Goal: Information Seeking & Learning: Learn about a topic

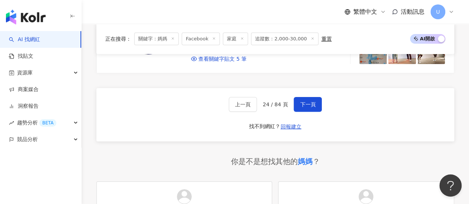
scroll to position [1362, 0]
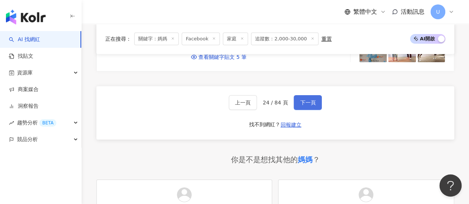
click at [300, 106] on span "下一頁" at bounding box center [308, 103] width 16 height 6
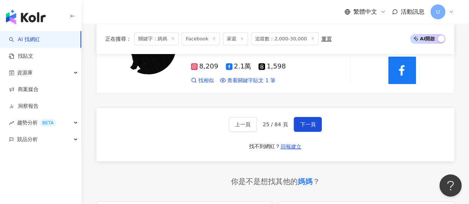
scroll to position [1334, 0]
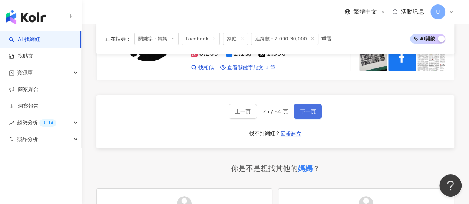
click at [310, 104] on button "下一頁" at bounding box center [308, 111] width 28 height 15
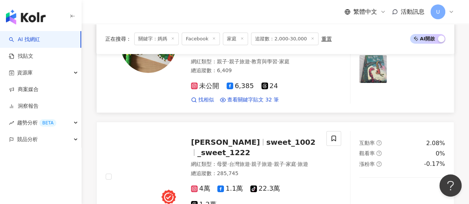
scroll to position [1362, 0]
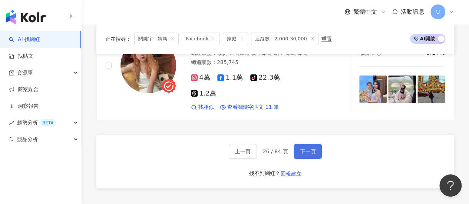
click at [312, 149] on span "下一頁" at bounding box center [308, 152] width 16 height 6
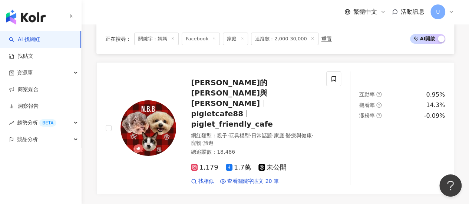
scroll to position [1279, 0]
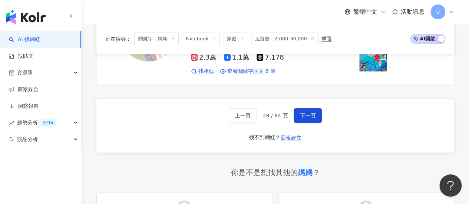
scroll to position [1381, 0]
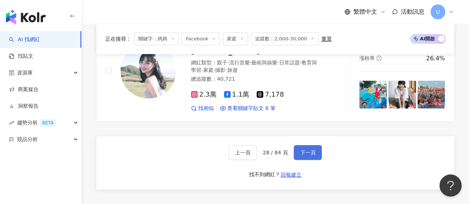
click at [300, 150] on span "下一頁" at bounding box center [308, 153] width 16 height 6
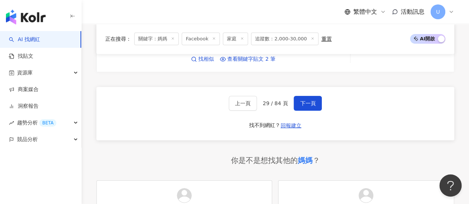
scroll to position [1368, 0]
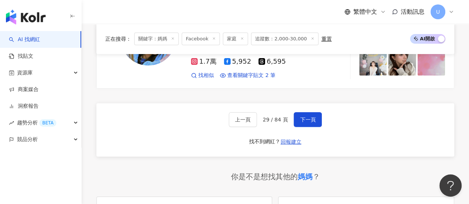
click at [314, 103] on div "上一頁 29 / 84 頁 下一頁 找不到網紅？ 回報建立" at bounding box center [275, 129] width 358 height 53
click at [308, 117] on span "下一頁" at bounding box center [308, 120] width 16 height 6
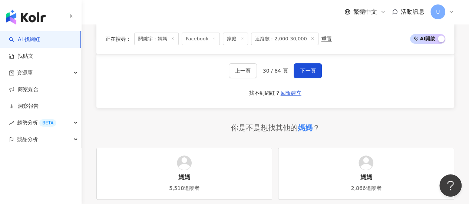
scroll to position [1322, 0]
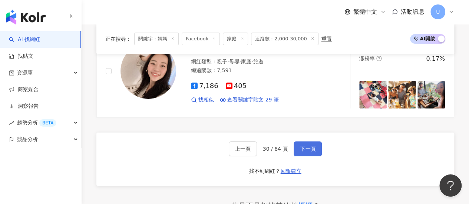
click at [312, 146] on span "下一頁" at bounding box center [308, 149] width 16 height 6
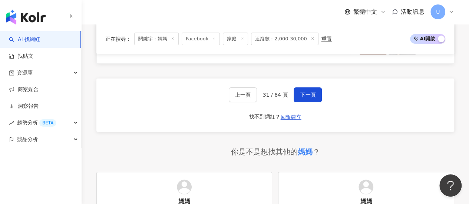
scroll to position [1369, 0]
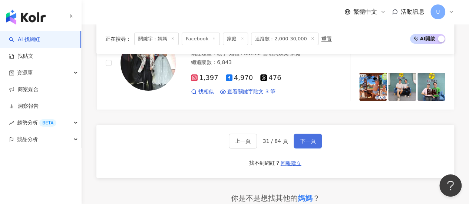
click at [306, 138] on span "下一頁" at bounding box center [308, 141] width 16 height 6
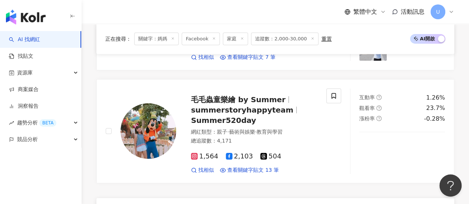
scroll to position [1371, 0]
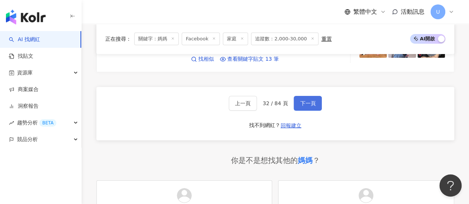
click at [314, 102] on button "下一頁" at bounding box center [308, 103] width 28 height 15
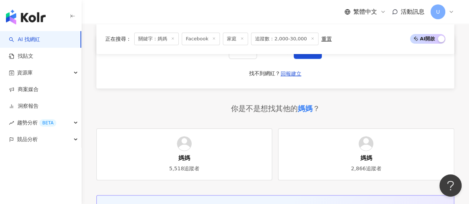
scroll to position [1317, 0]
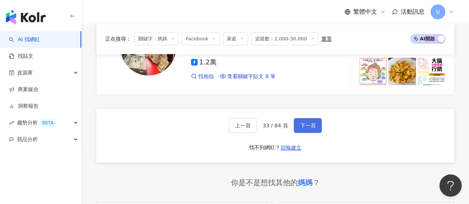
click at [308, 123] on span "下一頁" at bounding box center [308, 126] width 16 height 6
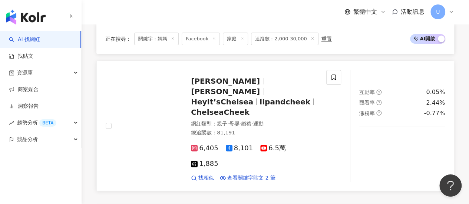
scroll to position [1336, 0]
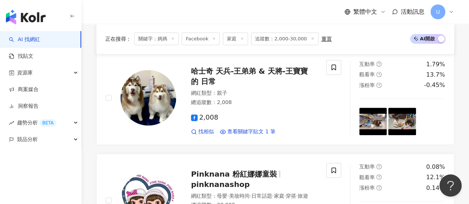
scroll to position [71, 0]
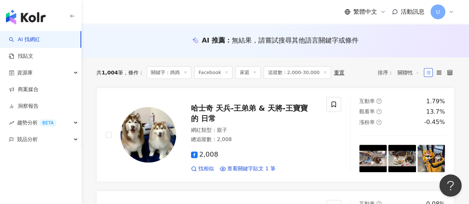
click at [428, 46] on div "AI 推薦 ： 無結果，請嘗試搜尋其他語言關鍵字或條件" at bounding box center [275, 43] width 387 height 14
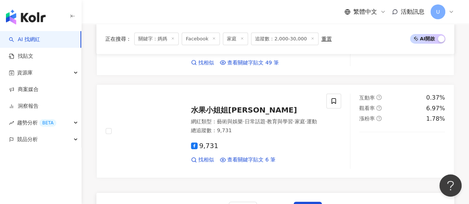
scroll to position [1257, 0]
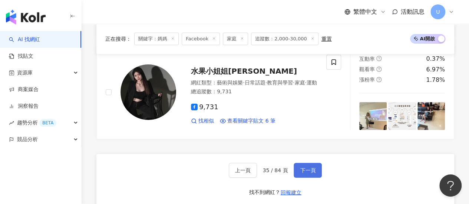
click at [300, 172] on span "下一頁" at bounding box center [308, 171] width 16 height 6
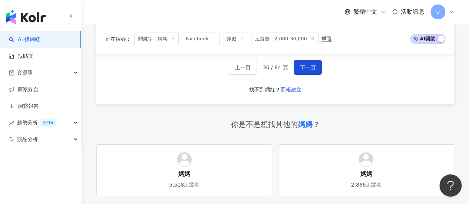
scroll to position [1297, 0]
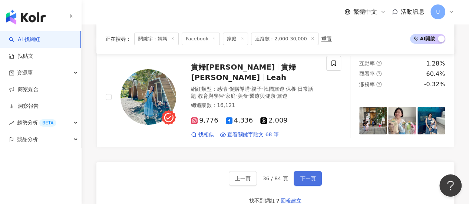
click at [302, 176] on span "下一頁" at bounding box center [308, 179] width 16 height 6
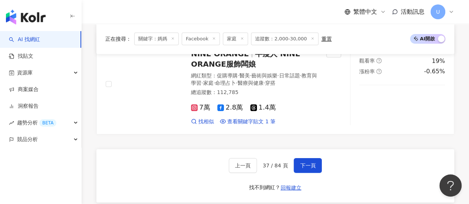
scroll to position [1311, 0]
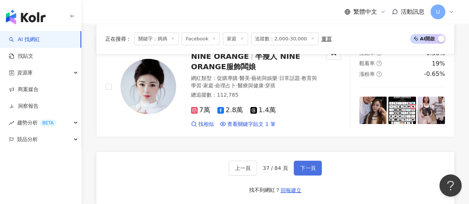
click at [309, 165] on span "下一頁" at bounding box center [308, 168] width 16 height 6
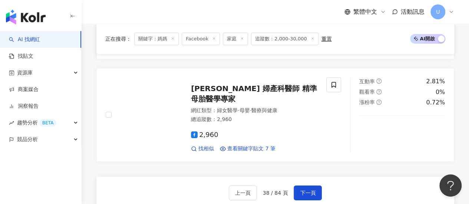
scroll to position [1334, 0]
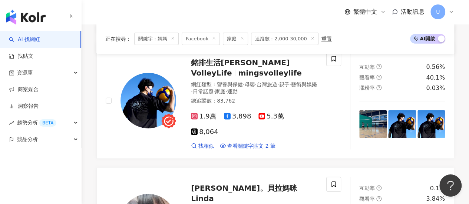
scroll to position [957, 0]
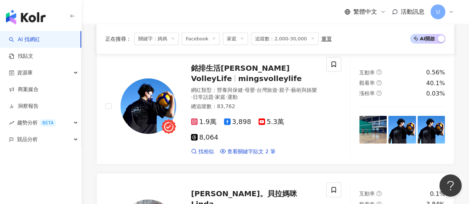
click at [461, 97] on div "正在搜尋 ： 關鍵字：媽媽 Facebook 家庭 追蹤數：2,000-30,000 重置 AI 開啟 AI 關閉 Stella Chin 陳瑰鶯 網紅類型 …" at bounding box center [275, 64] width 387 height 1785
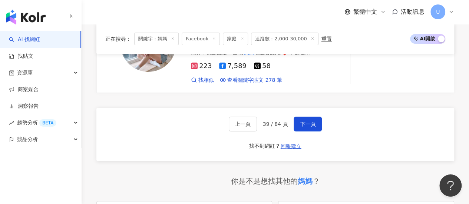
scroll to position [1328, 0]
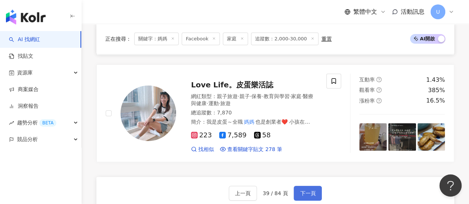
click at [307, 191] on span "下一頁" at bounding box center [308, 194] width 16 height 6
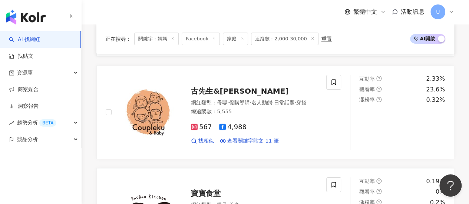
scroll to position [1262, 0]
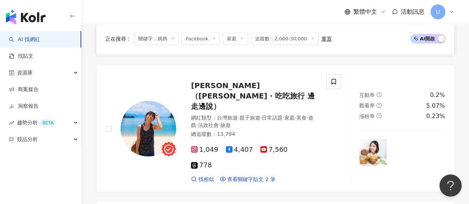
scroll to position [726, 0]
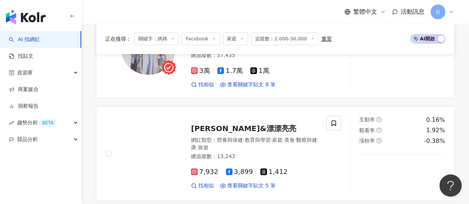
scroll to position [1282, 0]
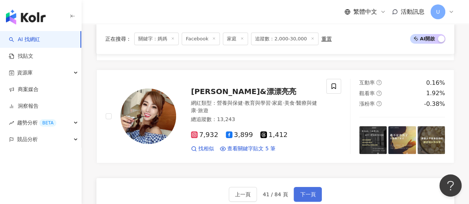
click at [314, 187] on button "下一頁" at bounding box center [308, 194] width 28 height 15
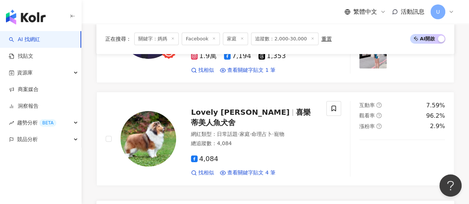
scroll to position [1334, 0]
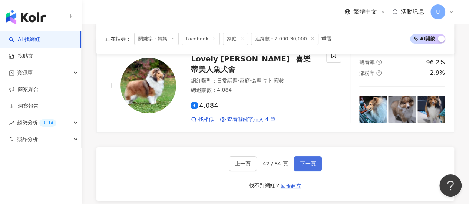
click at [300, 161] on span "下一頁" at bounding box center [308, 164] width 16 height 6
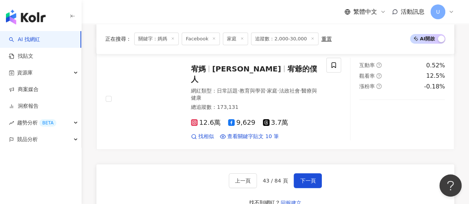
scroll to position [1364, 0]
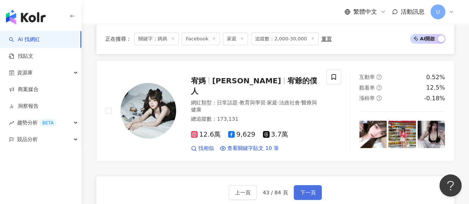
click at [306, 190] on span "下一頁" at bounding box center [308, 193] width 16 height 6
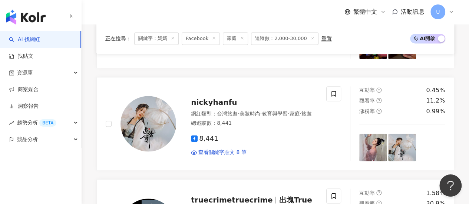
scroll to position [594, 0]
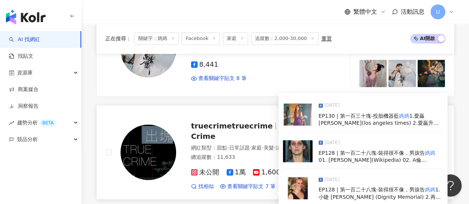
click at [300, 177] on img at bounding box center [298, 188] width 30 height 22
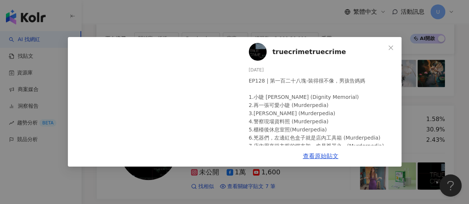
click at [272, 19] on div "truecrimetruecrime 2025/6/14 EP128 | 第一百二十八塊-裝得很不像，男孩告媽媽 1.小睫 Jayna Troxel Murr…" at bounding box center [234, 102] width 469 height 204
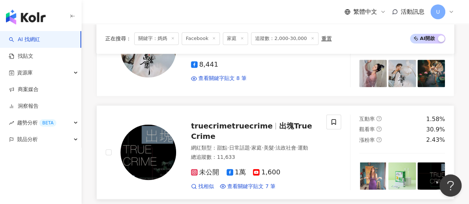
click at [252, 121] on span "truecrimetruecrime" at bounding box center [232, 125] width 82 height 9
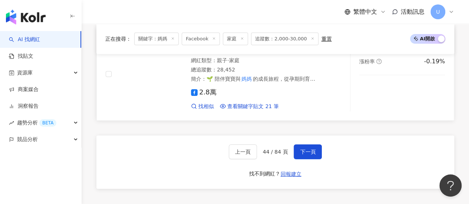
scroll to position [1336, 0]
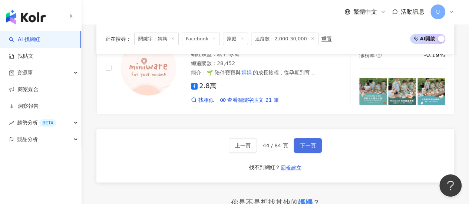
click at [306, 143] on span "下一頁" at bounding box center [308, 146] width 16 height 6
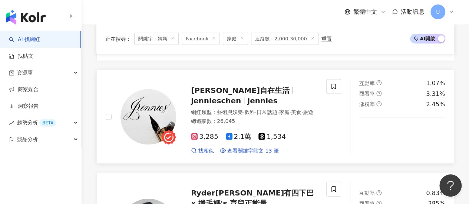
scroll to position [710, 0]
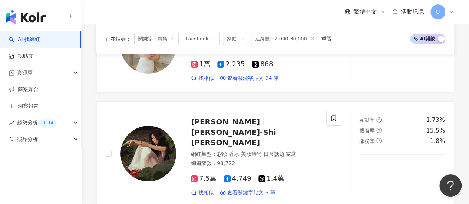
scroll to position [1341, 0]
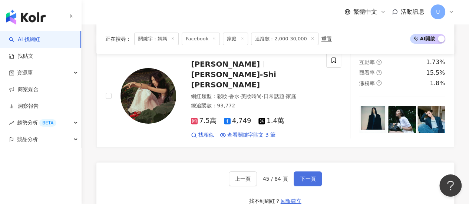
click at [301, 176] on span "下一頁" at bounding box center [308, 179] width 16 height 6
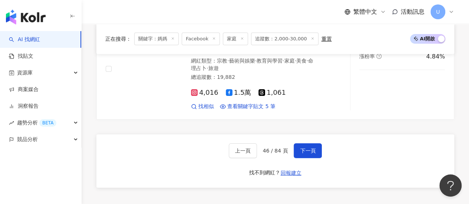
scroll to position [1306, 0]
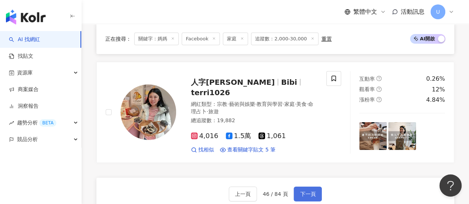
click at [301, 187] on button "下一頁" at bounding box center [308, 194] width 28 height 15
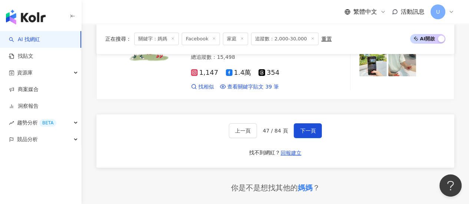
scroll to position [1332, 0]
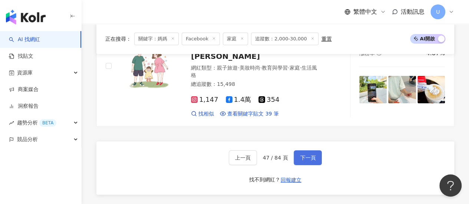
click at [314, 155] on span "下一頁" at bounding box center [308, 158] width 16 height 6
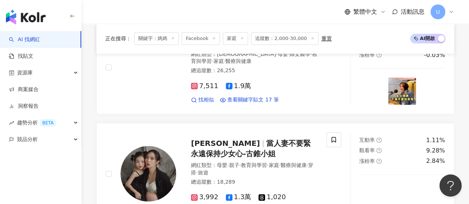
scroll to position [1261, 0]
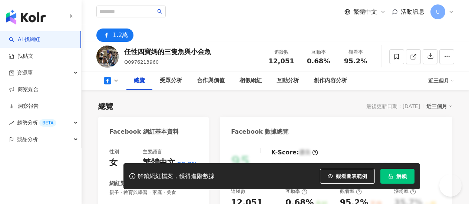
scroll to position [148, 0]
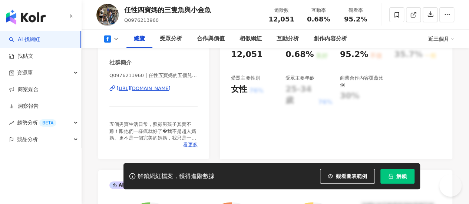
click at [167, 89] on div "https://www.facebook.com/455731374459819" at bounding box center [144, 88] width 54 height 7
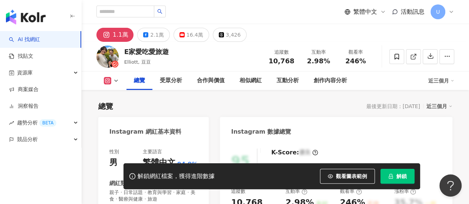
scroll to position [148, 0]
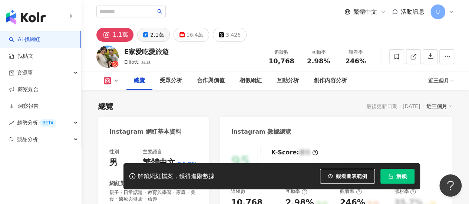
click at [155, 34] on div "2.1萬" at bounding box center [156, 35] width 13 height 10
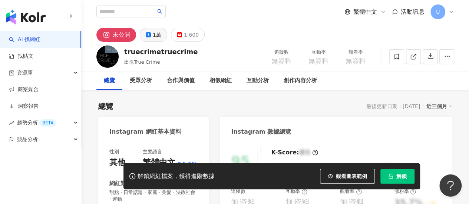
click at [158, 35] on div "1萬" at bounding box center [157, 35] width 9 height 10
click at [156, 39] on div "1萬" at bounding box center [157, 35] width 9 height 10
click at [152, 36] on button "1萬" at bounding box center [153, 35] width 27 height 14
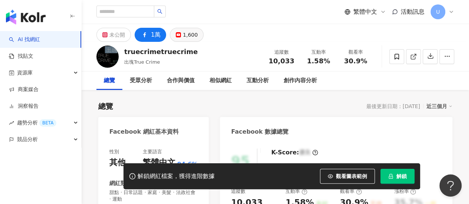
click at [183, 35] on div "1,600" at bounding box center [190, 35] width 15 height 10
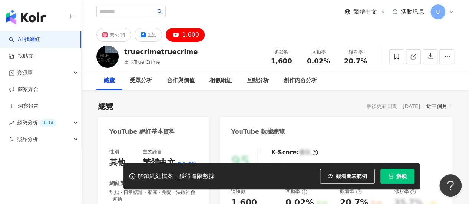
scroll to position [148, 0]
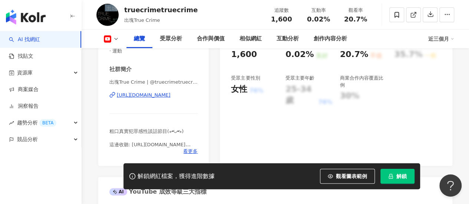
click at [170, 97] on div "https://www.youtube.com/channel/UCDJqYPTCVWBkmMJ8Pl-BjcA" at bounding box center [144, 95] width 54 height 7
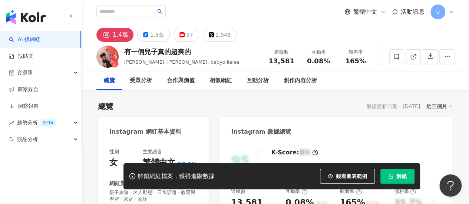
scroll to position [59, 0]
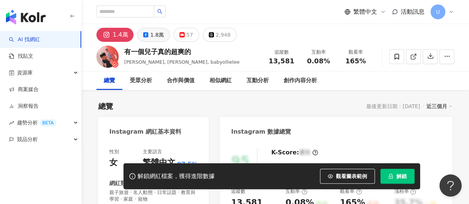
click at [146, 33] on icon at bounding box center [145, 34] width 5 height 5
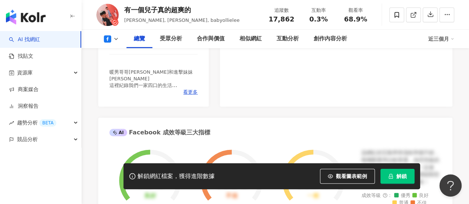
scroll to position [185, 0]
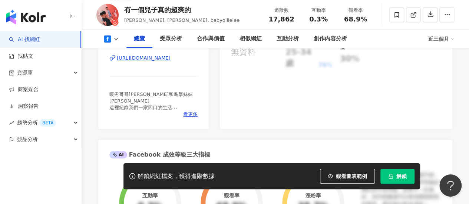
click at [170, 57] on div "[URL][DOMAIN_NAME]" at bounding box center [144, 58] width 54 height 7
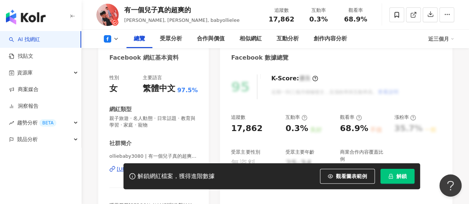
scroll to position [111, 0]
